Goal: Task Accomplishment & Management: Manage account settings

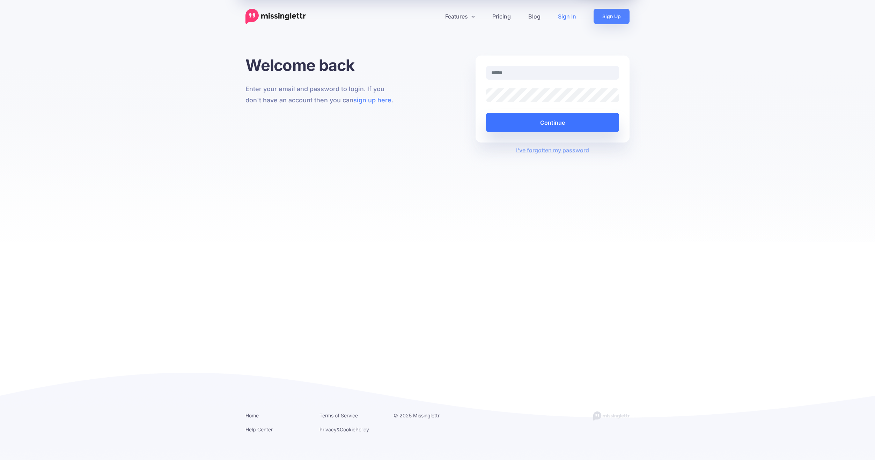
type input "**********"
click at [562, 123] on button "Continue" at bounding box center [552, 122] width 133 height 19
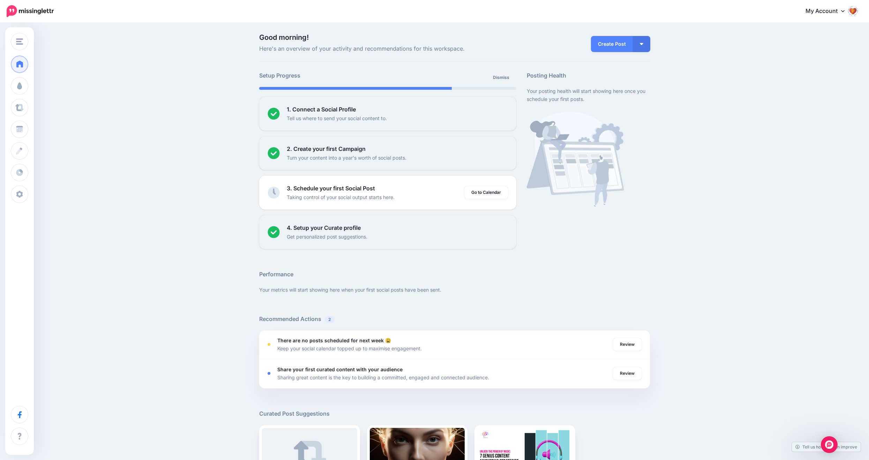
click at [850, 14] on link "My Account" at bounding box center [829, 11] width 60 height 17
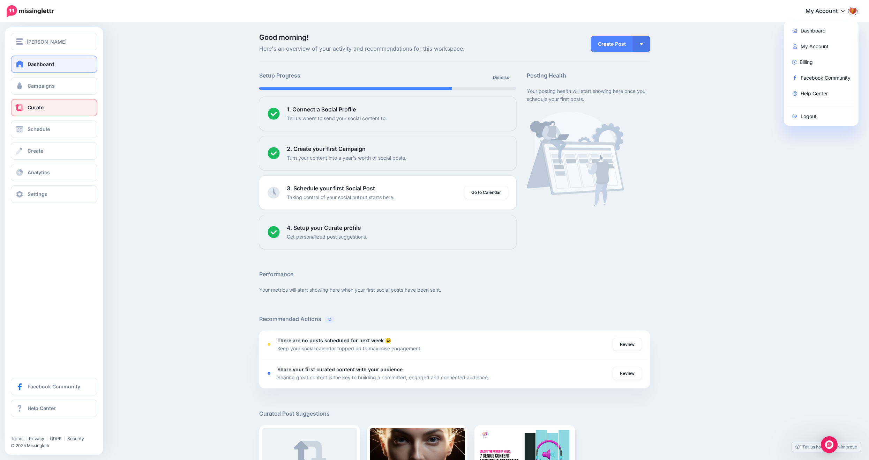
click at [29, 103] on link "Curate" at bounding box center [54, 107] width 87 height 17
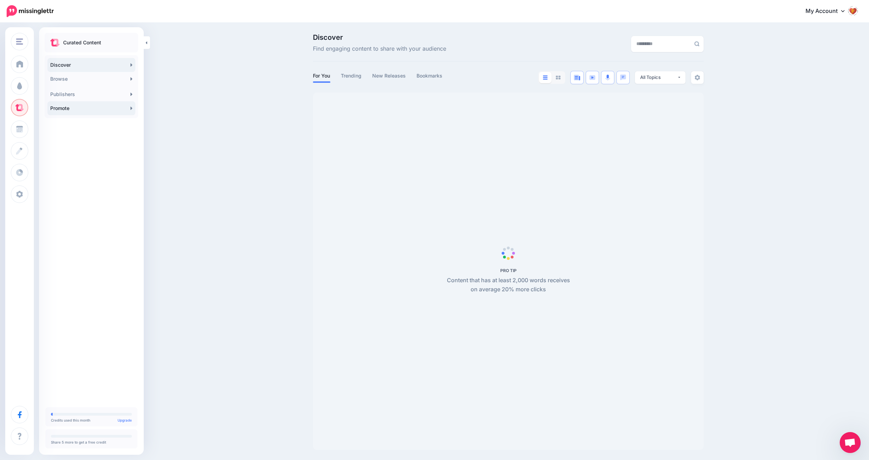
click at [107, 108] on link "Promote" at bounding box center [91, 108] width 88 height 14
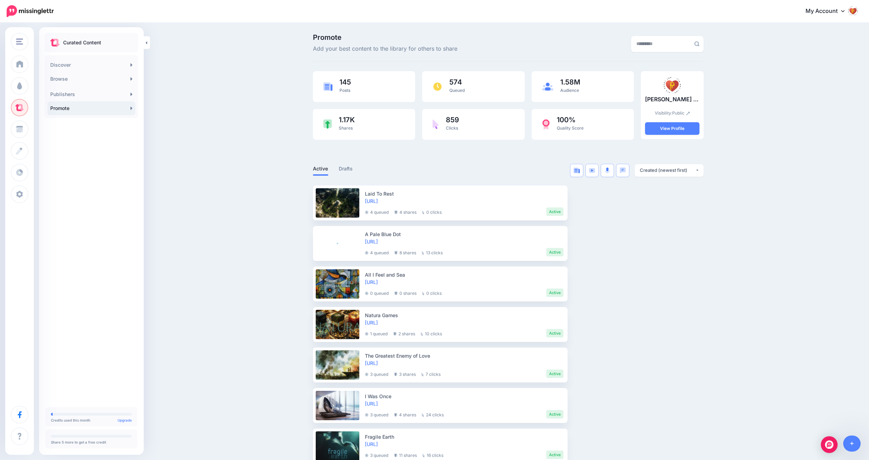
click at [852, 12] on link "My Account" at bounding box center [829, 11] width 60 height 17
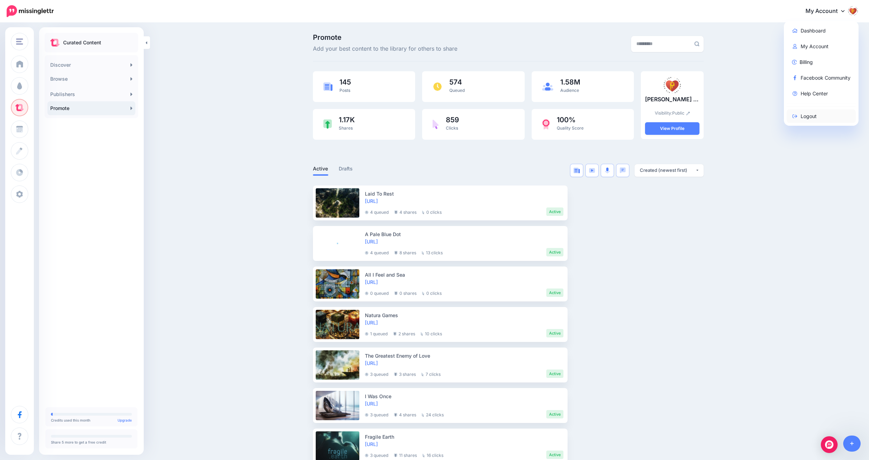
click at [826, 113] on link "Logout" at bounding box center [821, 116] width 69 height 14
